Goal: Transaction & Acquisition: Purchase product/service

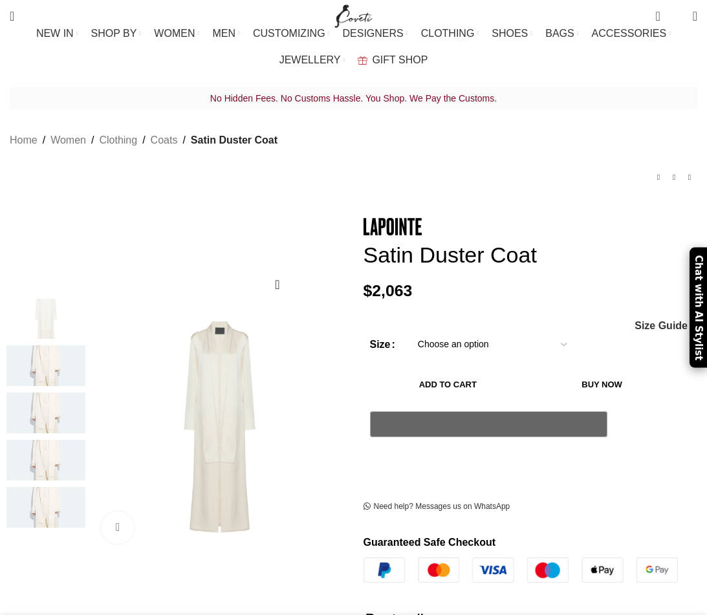
click at [463, 320] on div "Women's clothing size guide Women Clothing Size Guide Women's clothing size gui…" at bounding box center [530, 325] width 315 height 11
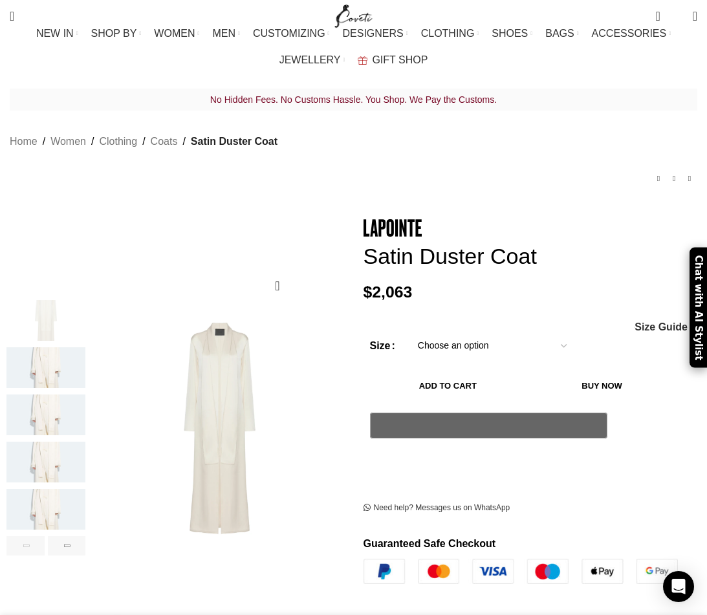
click at [465, 333] on select "Choose an option L M S XS XL" at bounding box center [492, 346] width 168 height 27
click at [408, 333] on select "Choose an option L M S XS XL" at bounding box center [492, 346] width 168 height 27
select select "s"
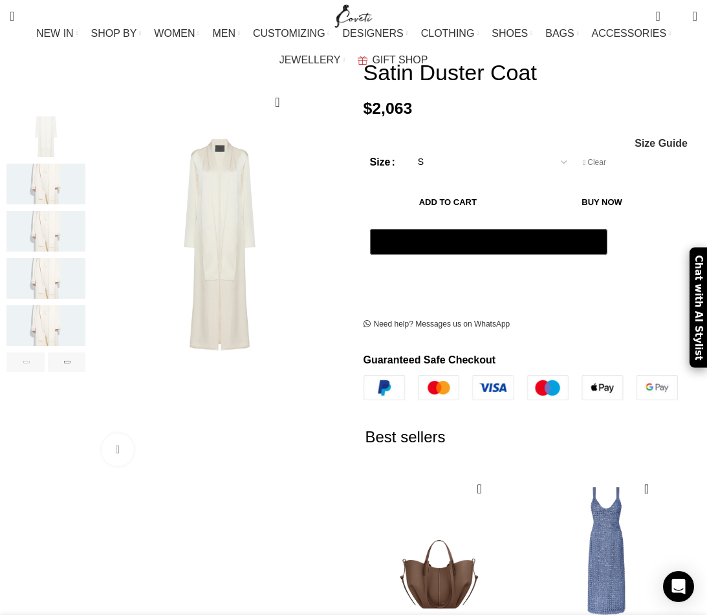
scroll to position [186, 0]
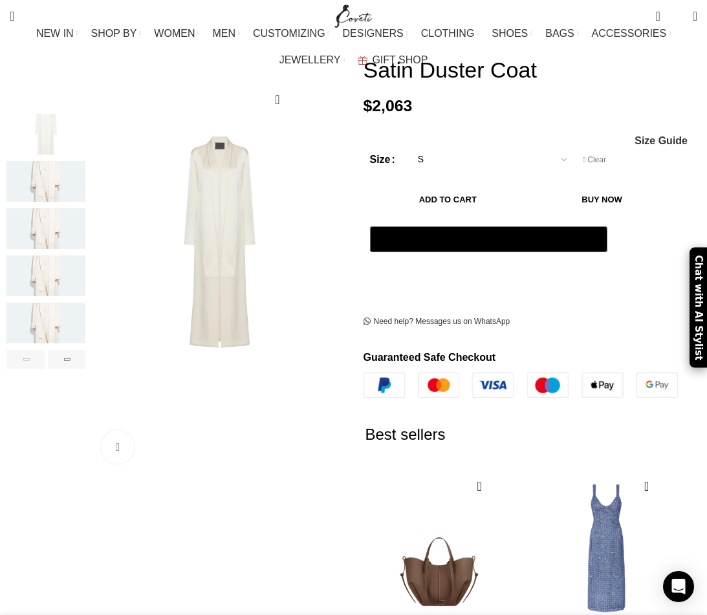
click at [23, 303] on img "5 / 6" at bounding box center [45, 323] width 79 height 41
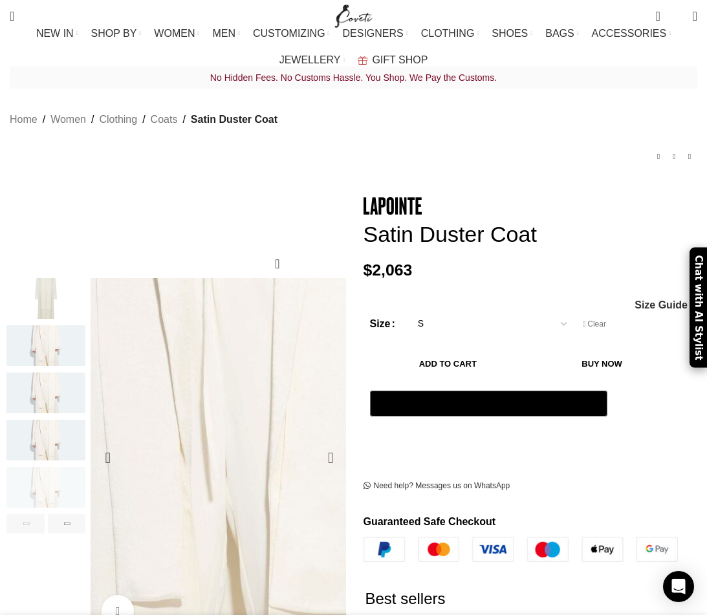
scroll to position [0, 0]
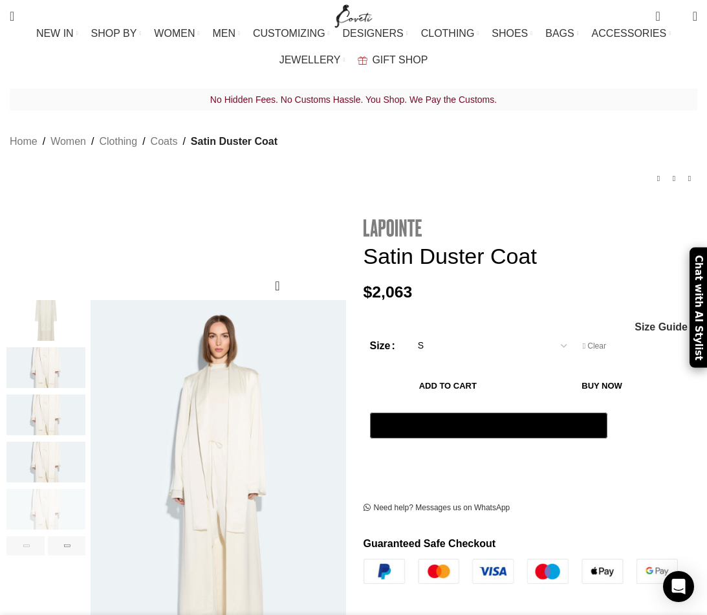
click at [404, 219] on img at bounding box center [393, 228] width 58 height 18
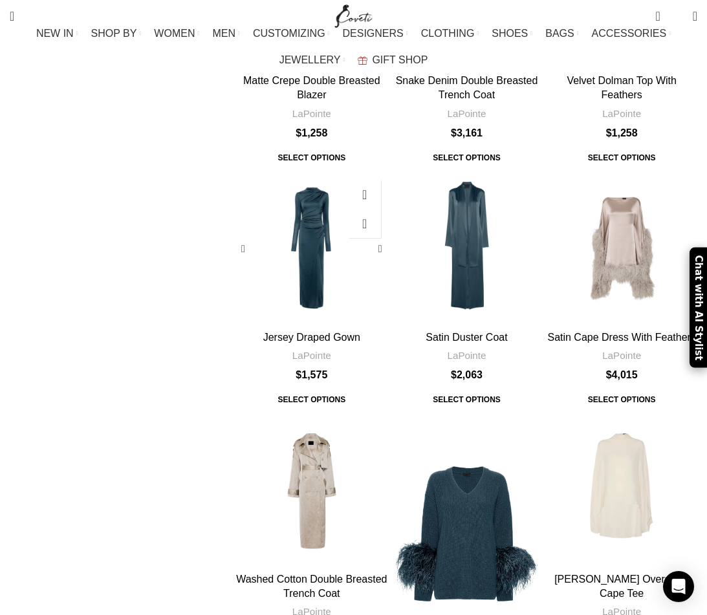
scroll to position [519, 0]
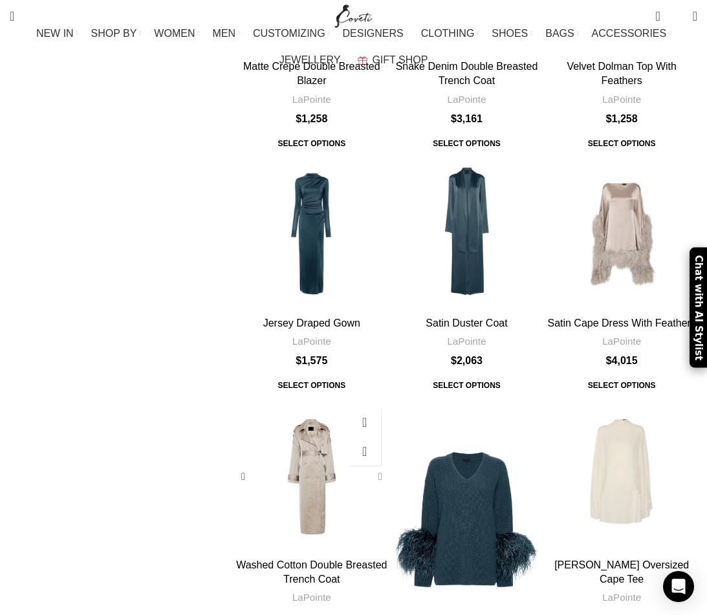
click at [383, 467] on div "Washed Cotton Double Breasted Trench Coat" at bounding box center [377, 476] width 19 height 19
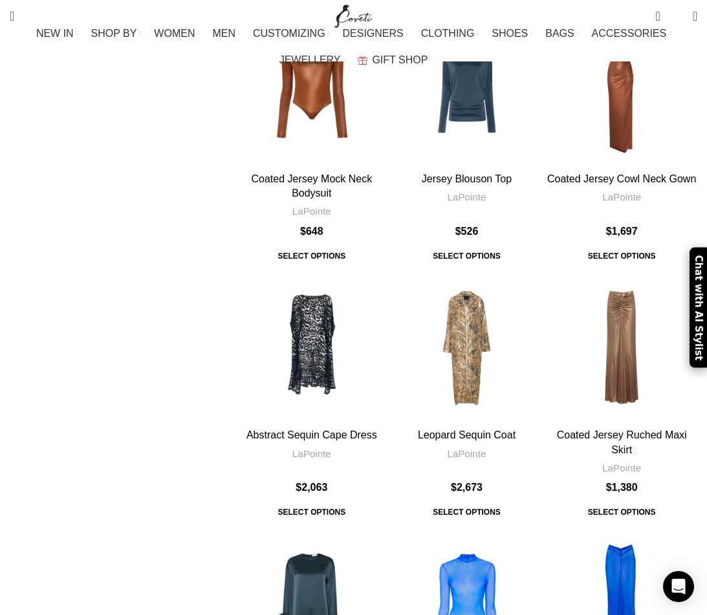
scroll to position [3663, 0]
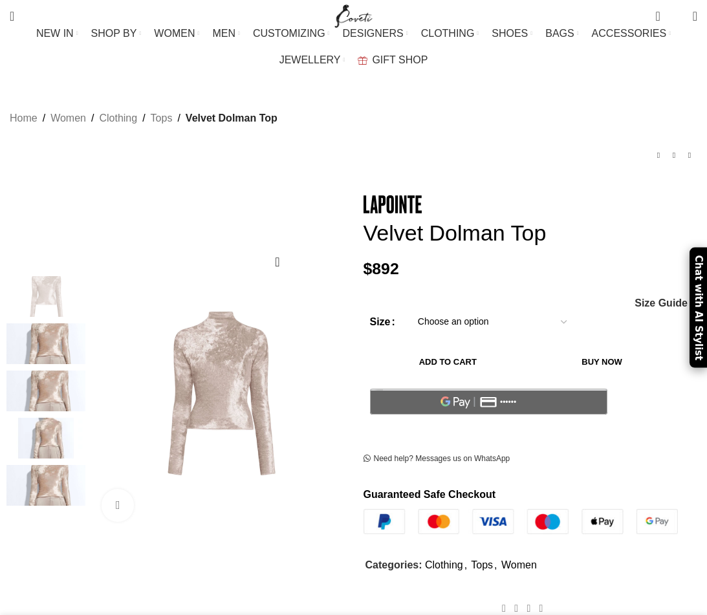
click at [441, 309] on select "Choose an option L M S XS XL" at bounding box center [492, 322] width 168 height 27
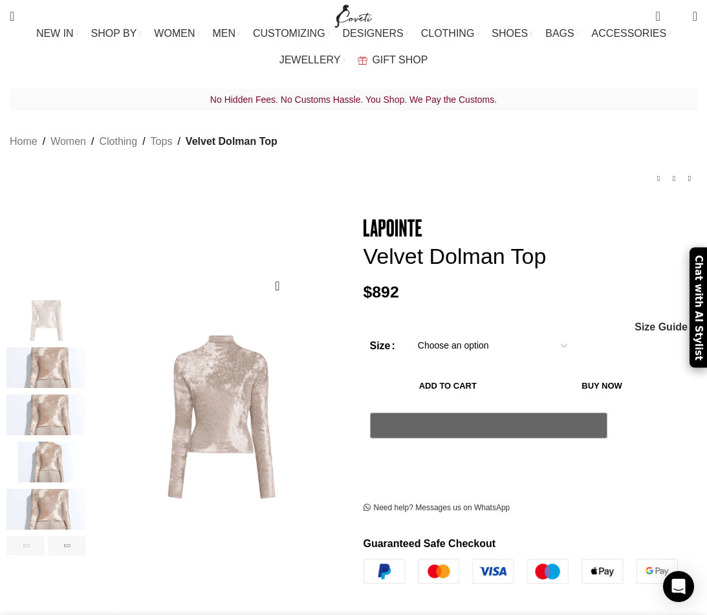
click at [33, 448] on img "4 / 6" at bounding box center [45, 462] width 79 height 41
